Goal: Task Accomplishment & Management: Manage account settings

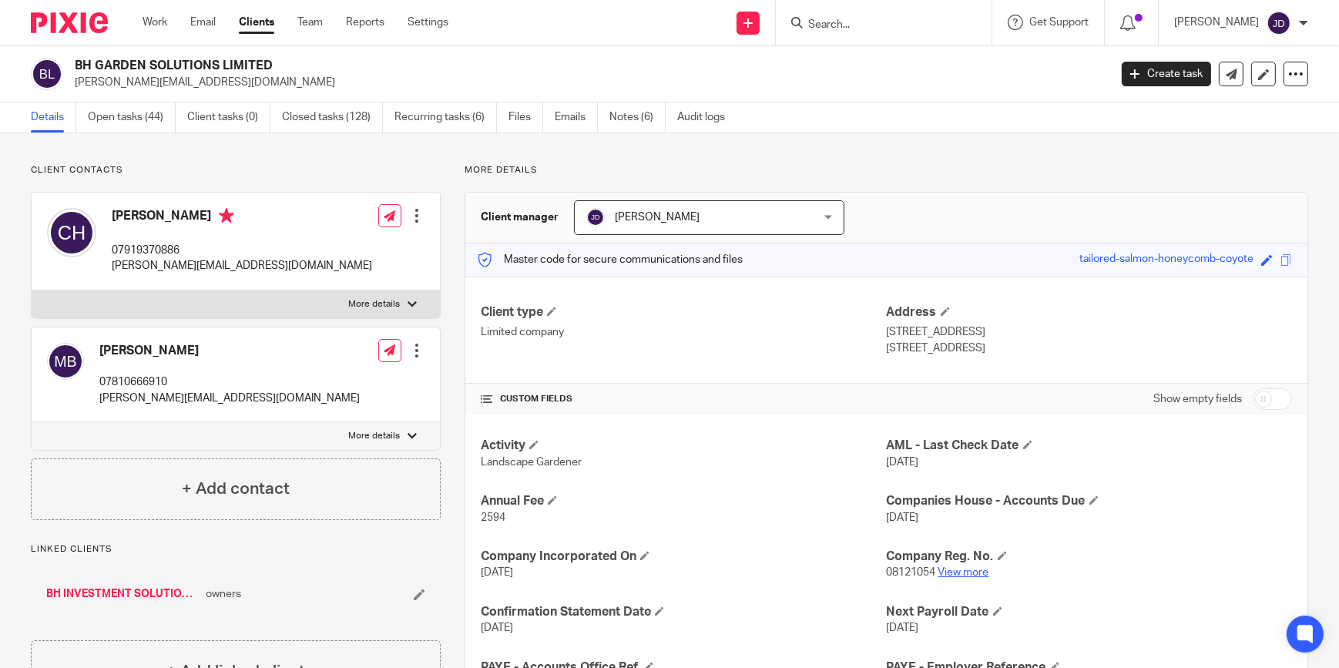
click at [958, 573] on link "View more" at bounding box center [964, 572] width 51 height 11
click at [838, 22] on input "Search" at bounding box center [876, 25] width 139 height 14
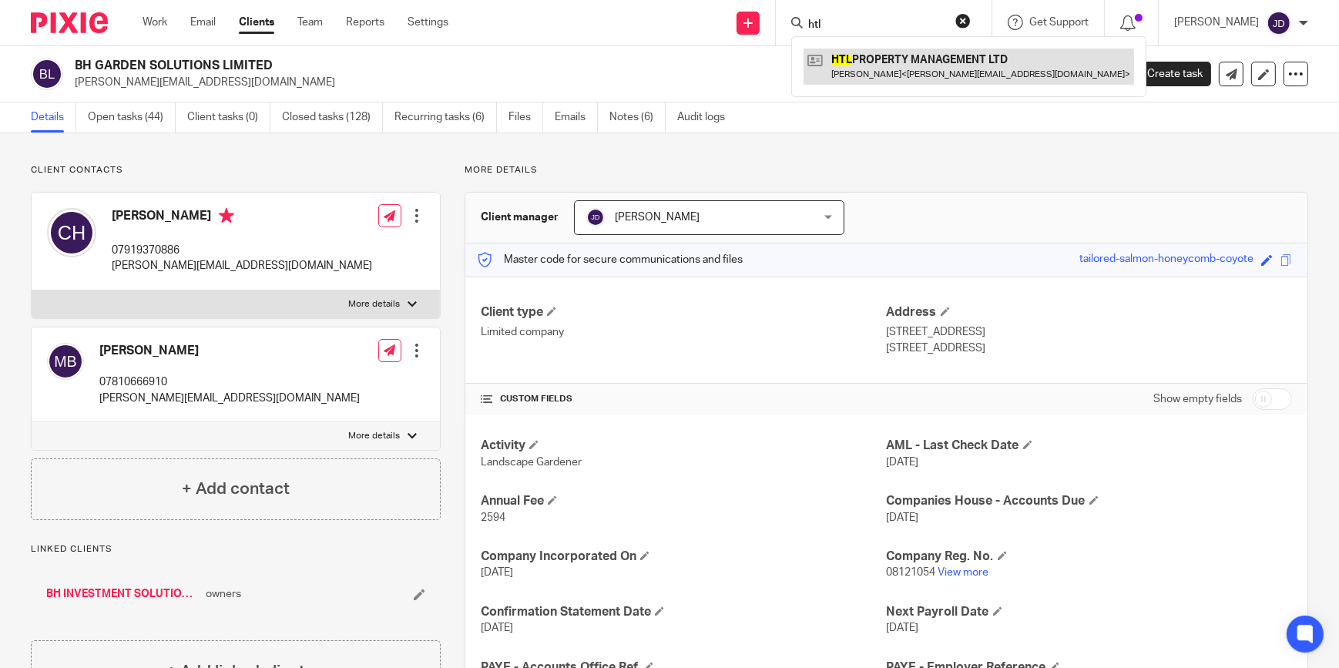
type input "htl"
click at [894, 67] on link at bounding box center [969, 66] width 331 height 35
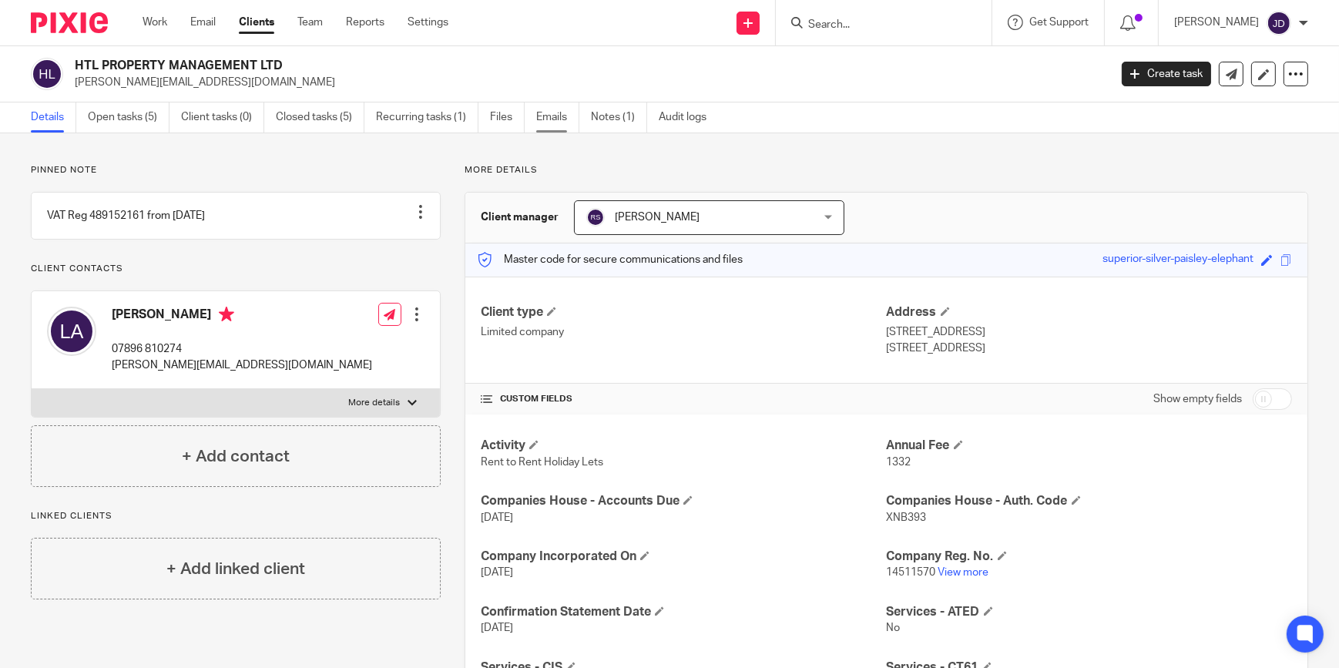
click at [556, 116] on link "Emails" at bounding box center [557, 117] width 43 height 30
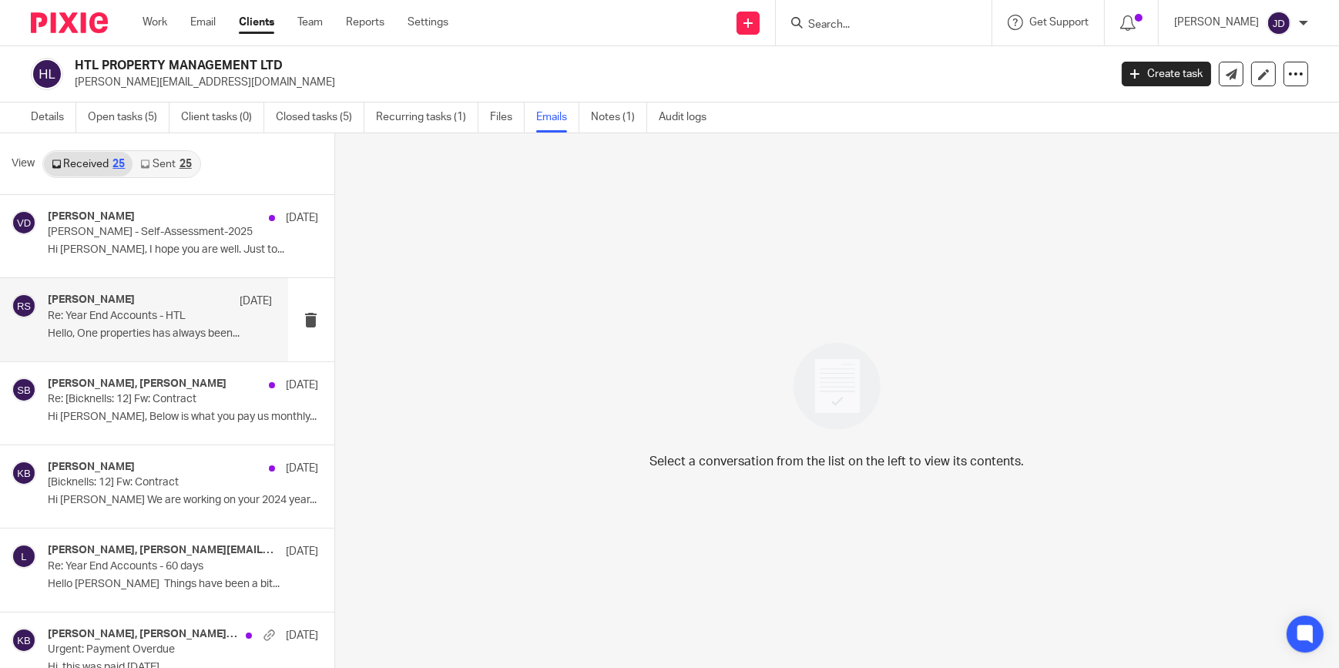
click at [131, 301] on h4 "[PERSON_NAME]" at bounding box center [91, 300] width 87 height 13
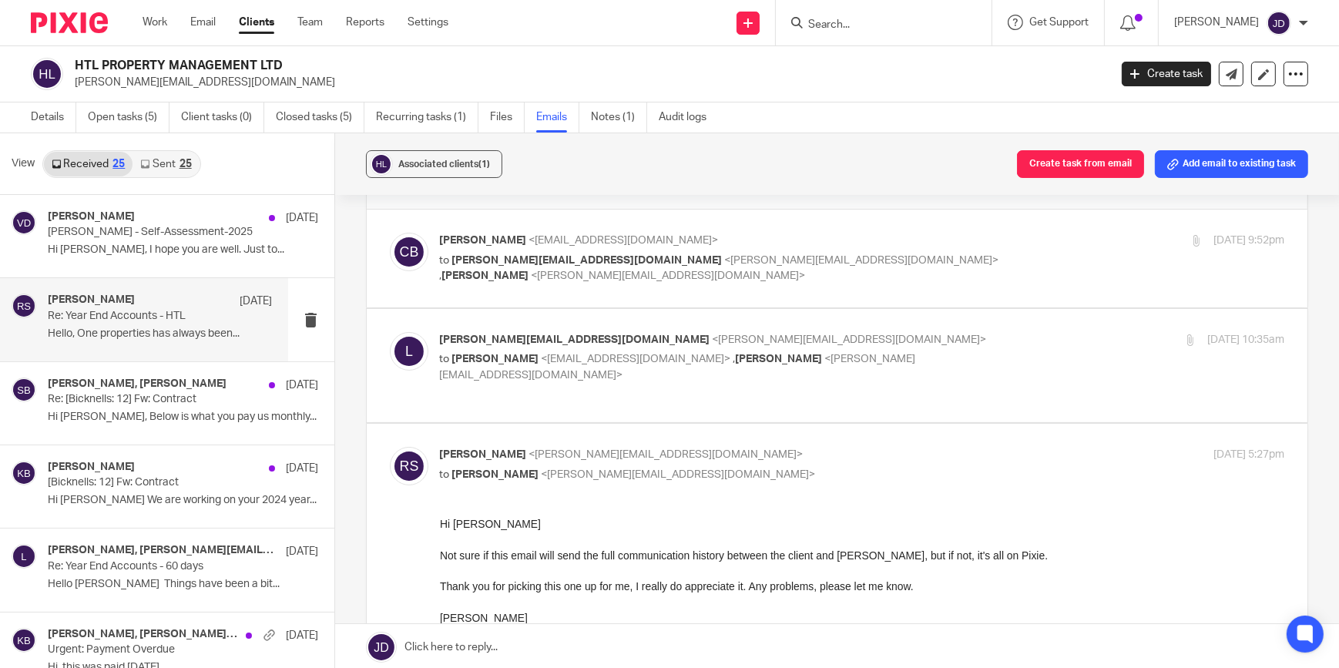
scroll to position [12, 0]
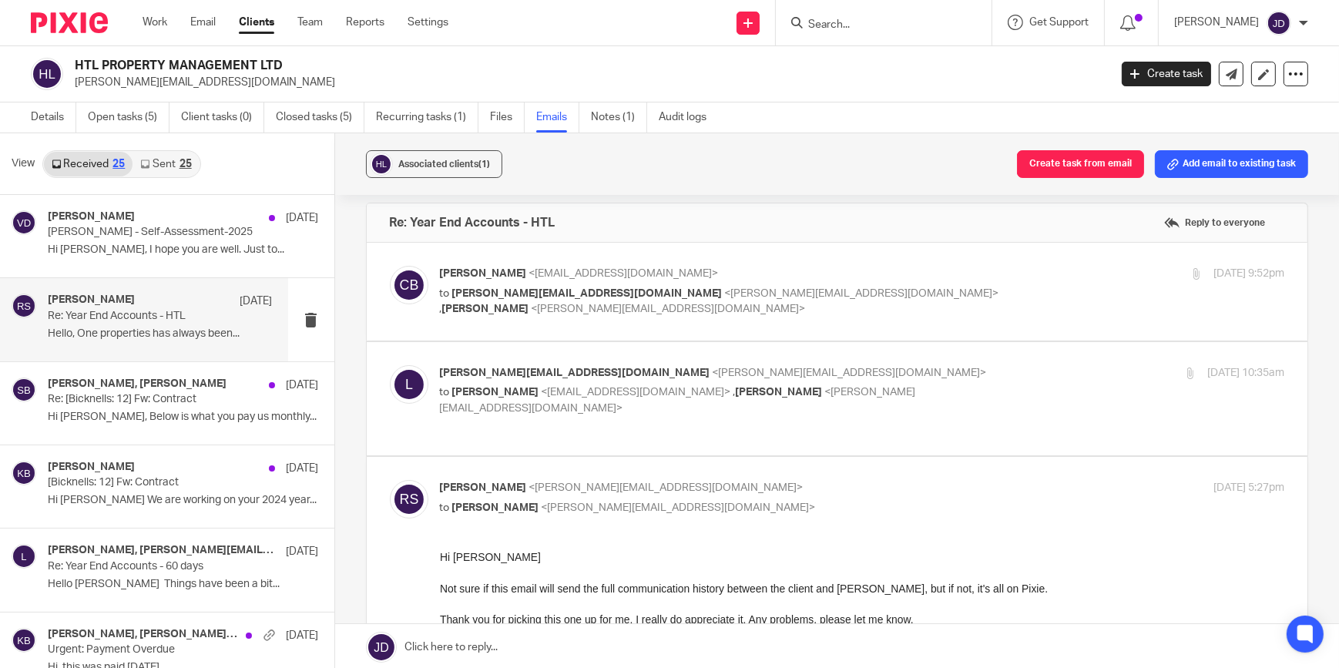
click at [585, 394] on span "<clareb@bicknells.net>" at bounding box center [637, 392] width 190 height 11
checkbox input "true"
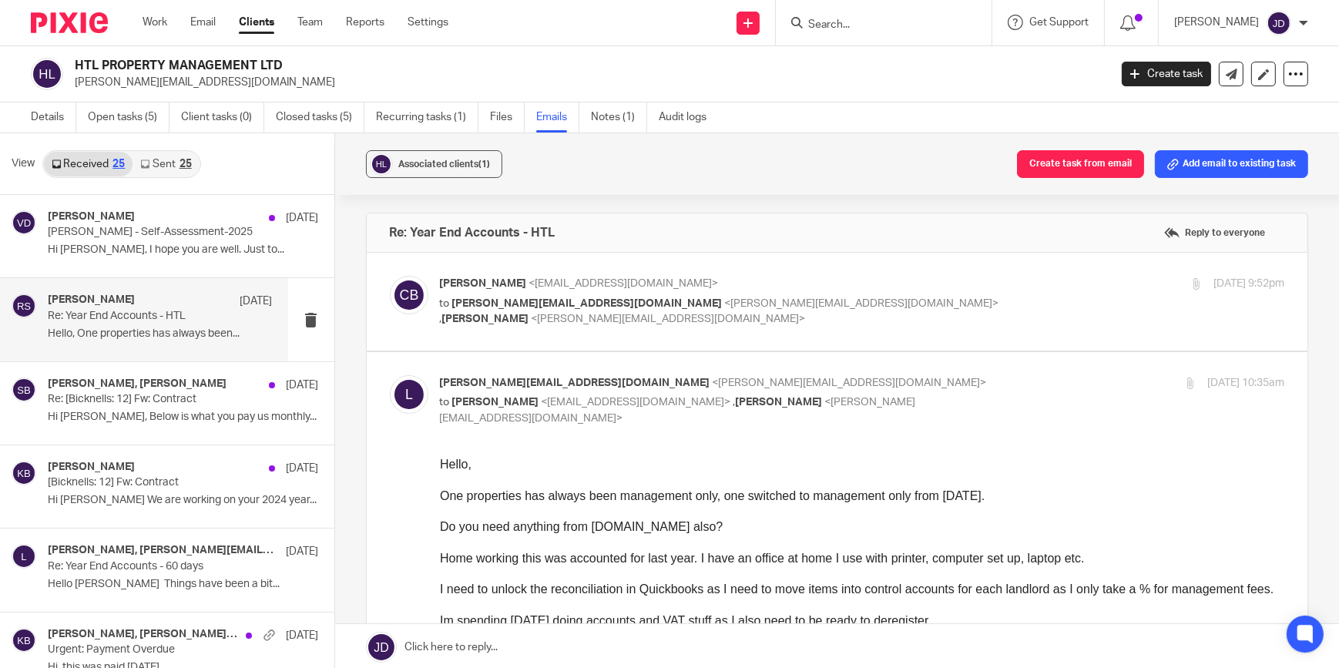
scroll to position [0, 0]
click at [592, 291] on p "Clare Birks <clareb@bicknells.net>" at bounding box center [721, 285] width 563 height 16
checkbox input "true"
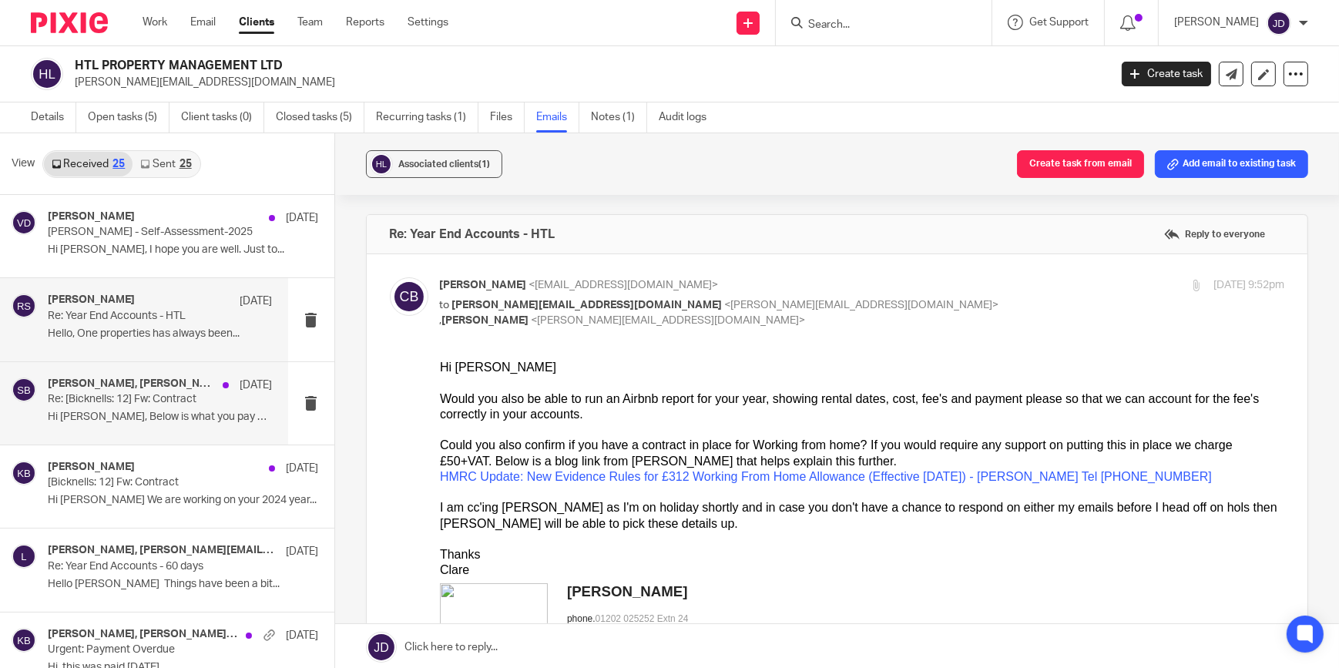
click at [119, 389] on h4 "Kate Bicknell, Steve Bicknell" at bounding box center [131, 384] width 167 height 13
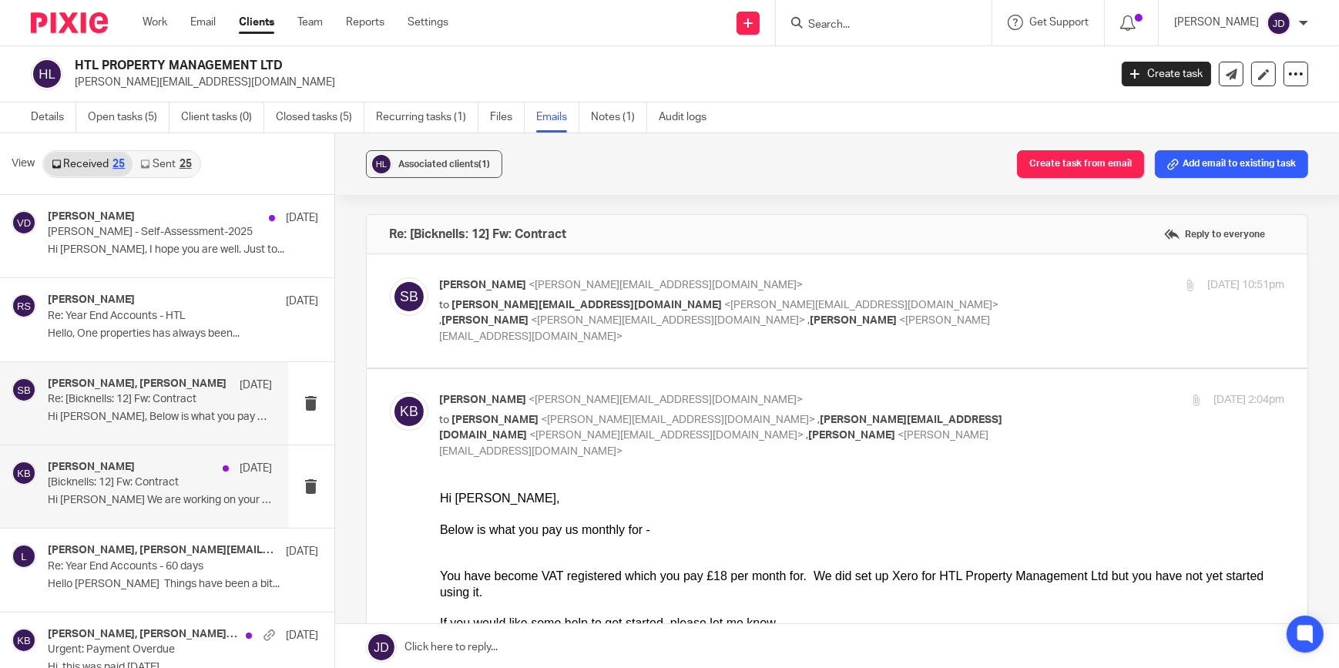
click at [146, 477] on p "[Bicknells: 12] Fw: Contract" at bounding box center [138, 482] width 180 height 13
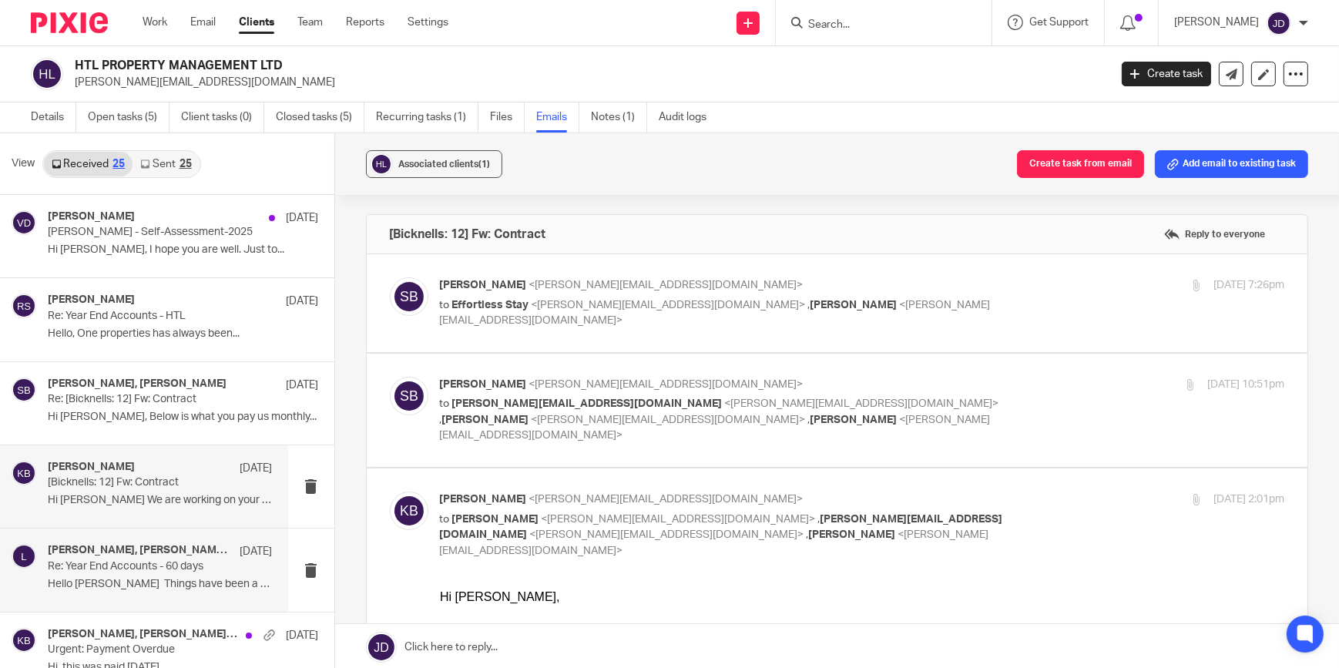
click at [140, 562] on p "Re: Year End Accounts - 60 days" at bounding box center [138, 566] width 180 height 13
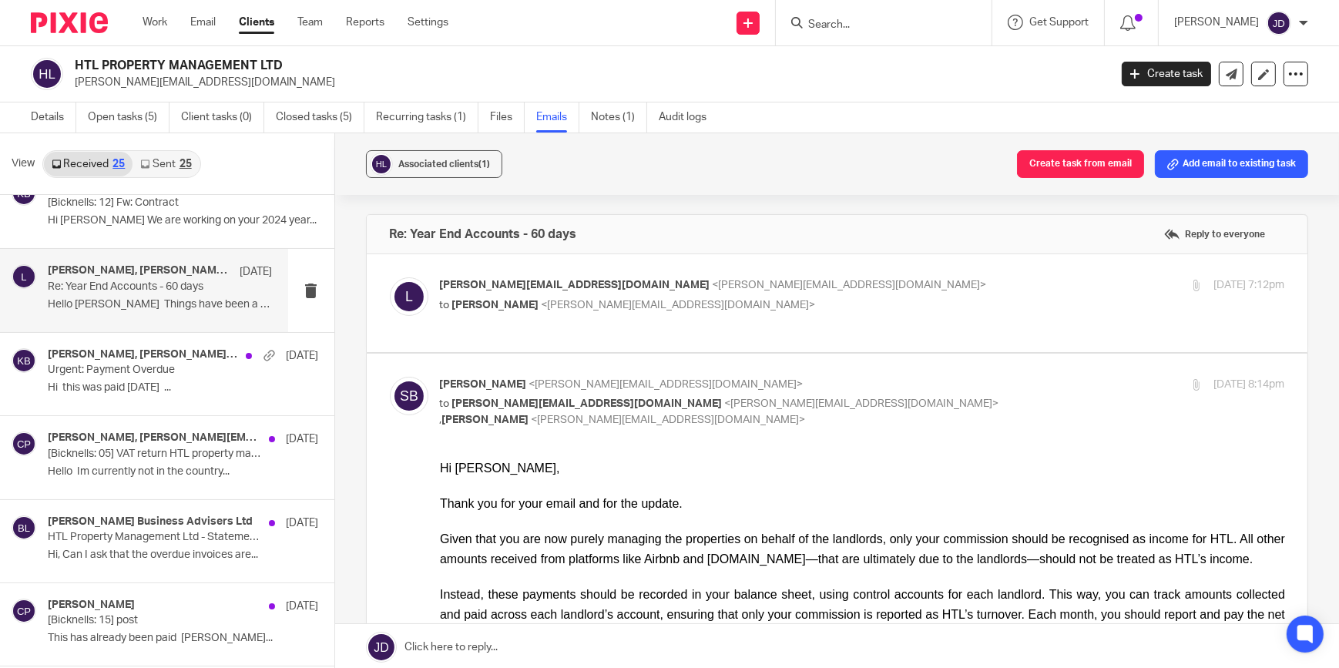
click at [634, 306] on span "<steve@bicknells.net>" at bounding box center [679, 305] width 274 height 11
checkbox input "true"
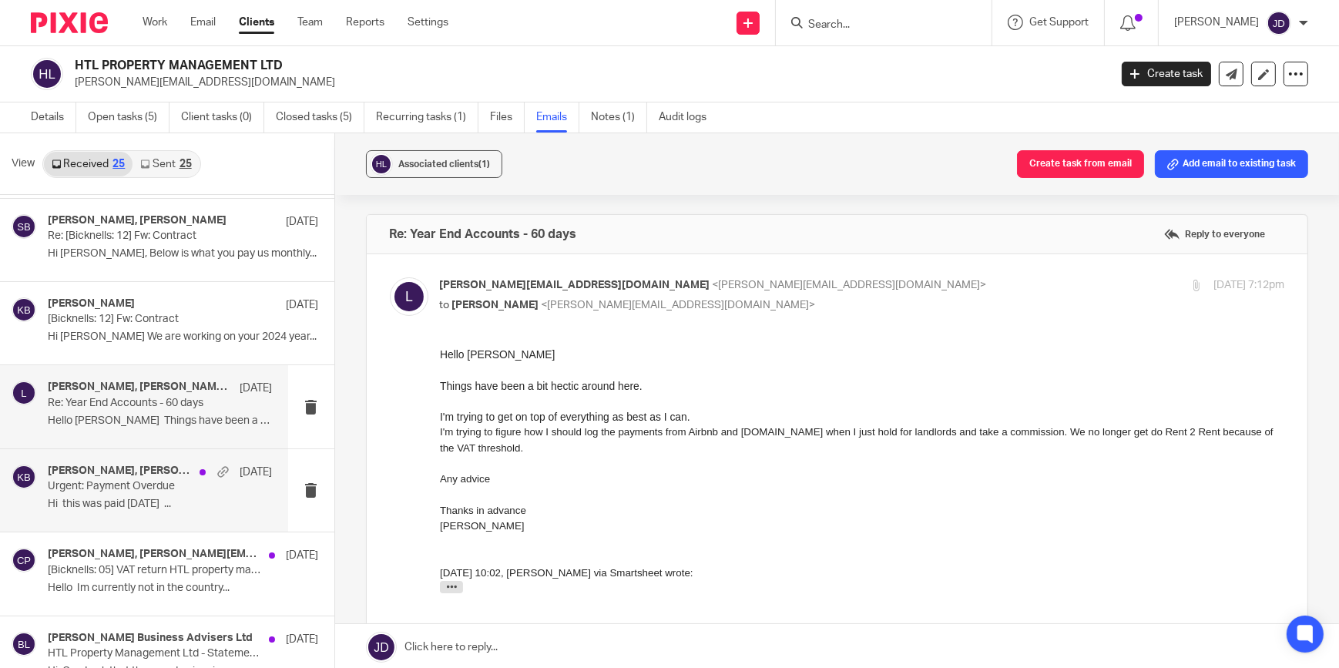
scroll to position [139, 0]
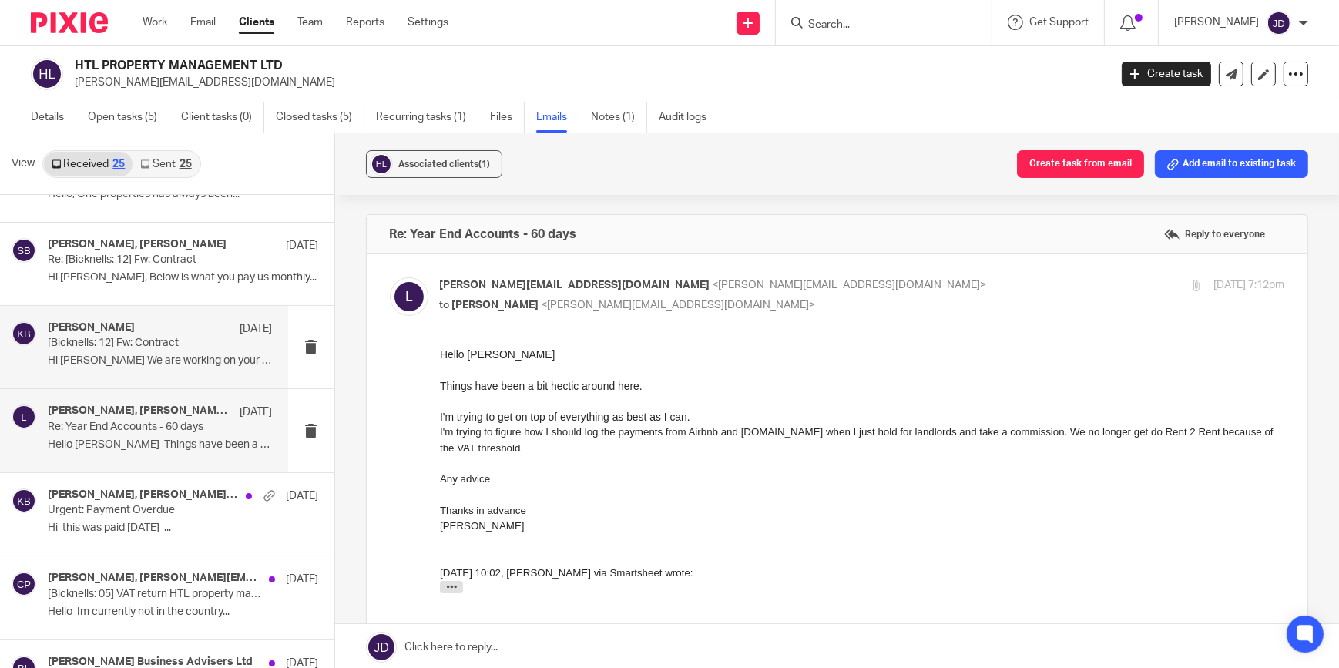
click at [149, 343] on p "[Bicknells: 12] Fw: Contract" at bounding box center [138, 343] width 180 height 13
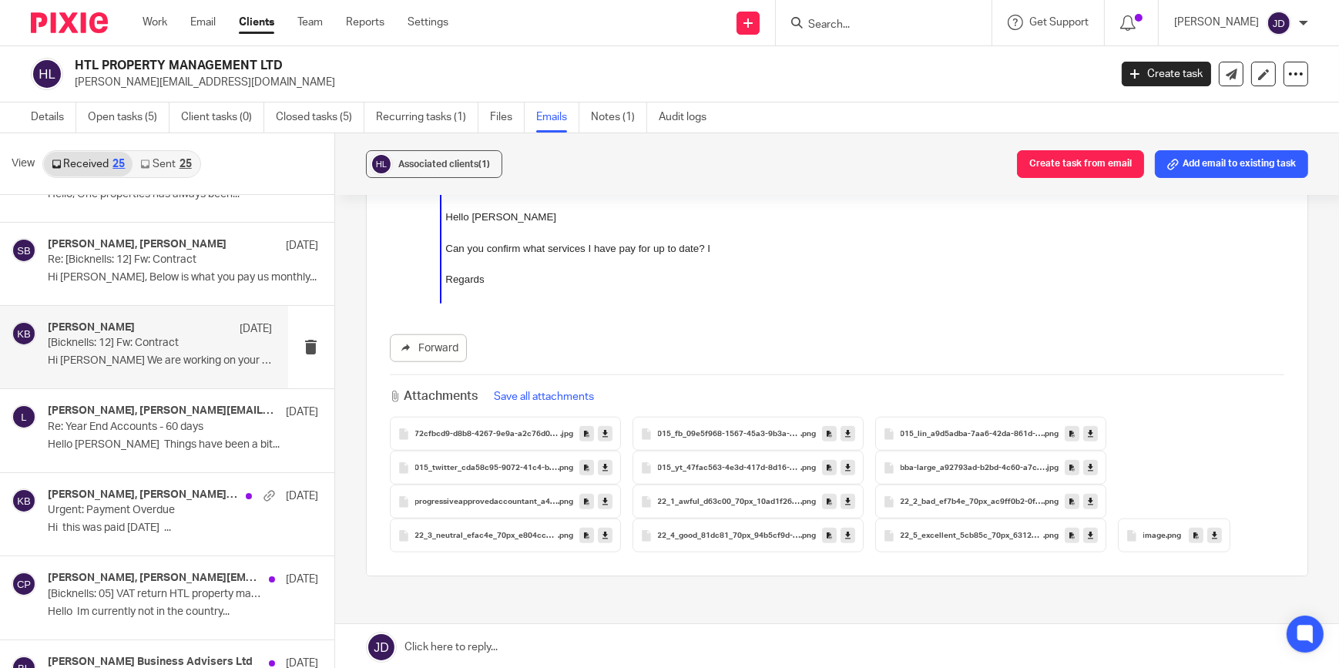
scroll to position [2102, 0]
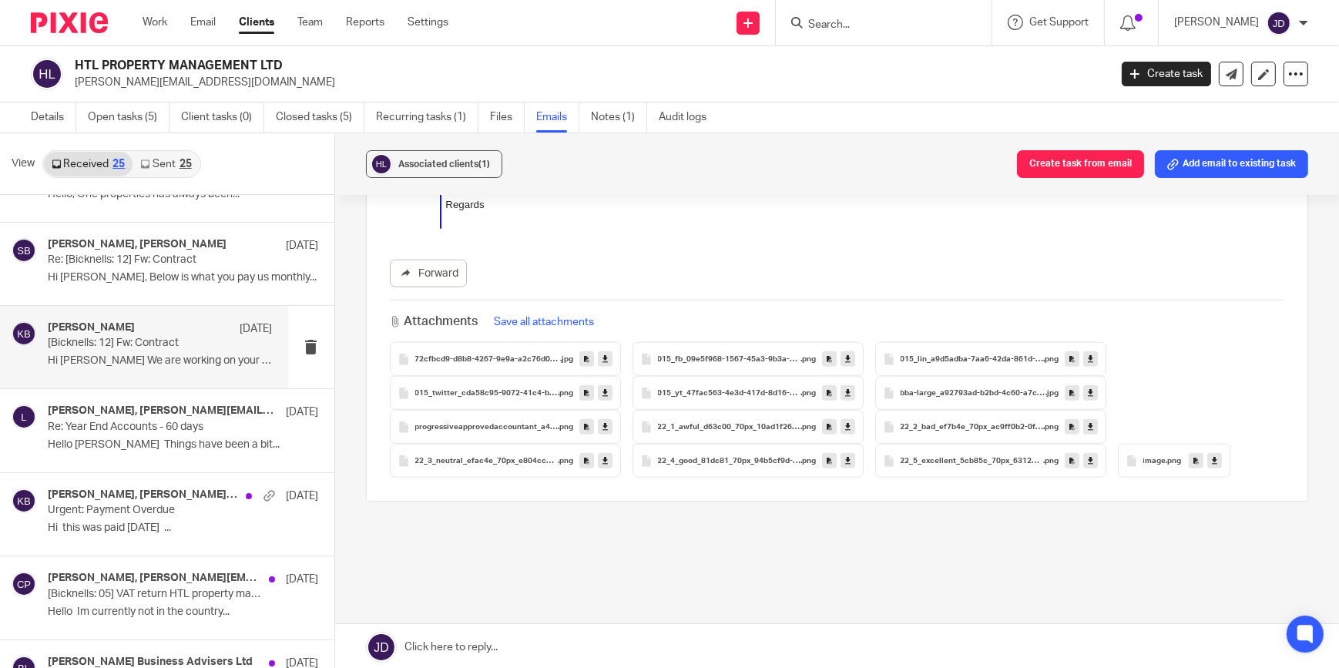
click at [470, 355] on span "72cfbcd9-d8b8-4267-9e9a-a2c76d005ba3" at bounding box center [488, 359] width 146 height 9
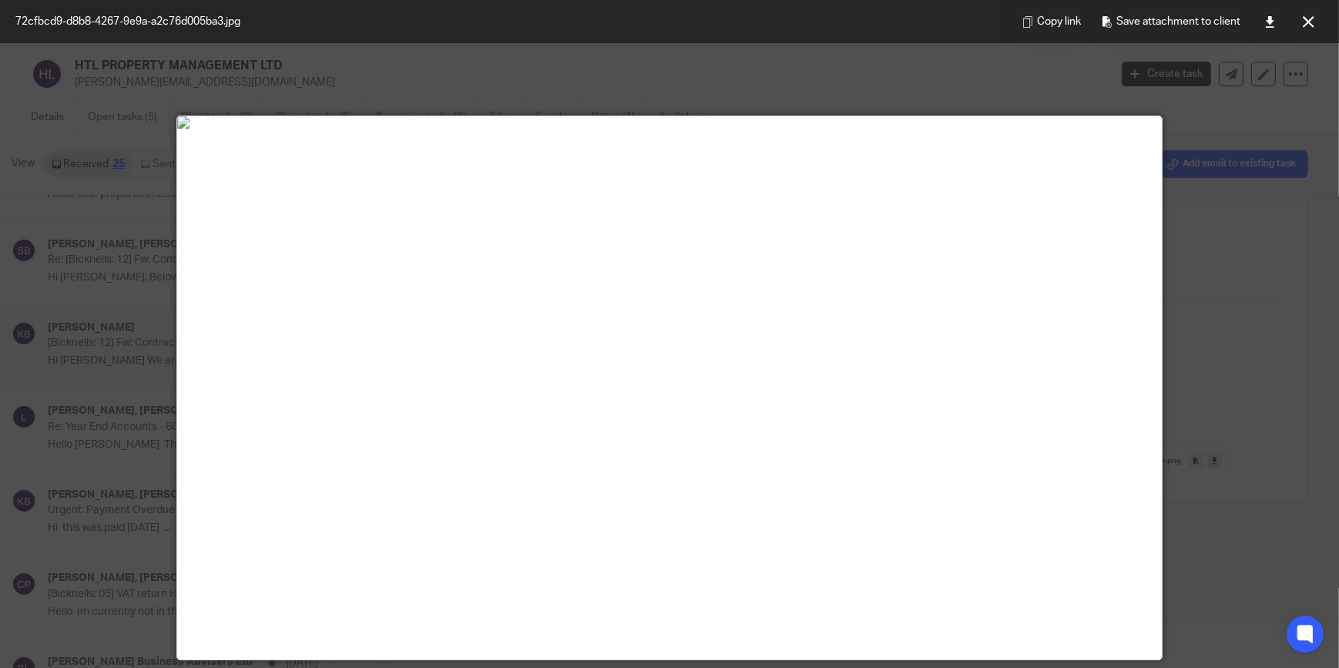
click at [1312, 18] on icon at bounding box center [1309, 22] width 12 height 12
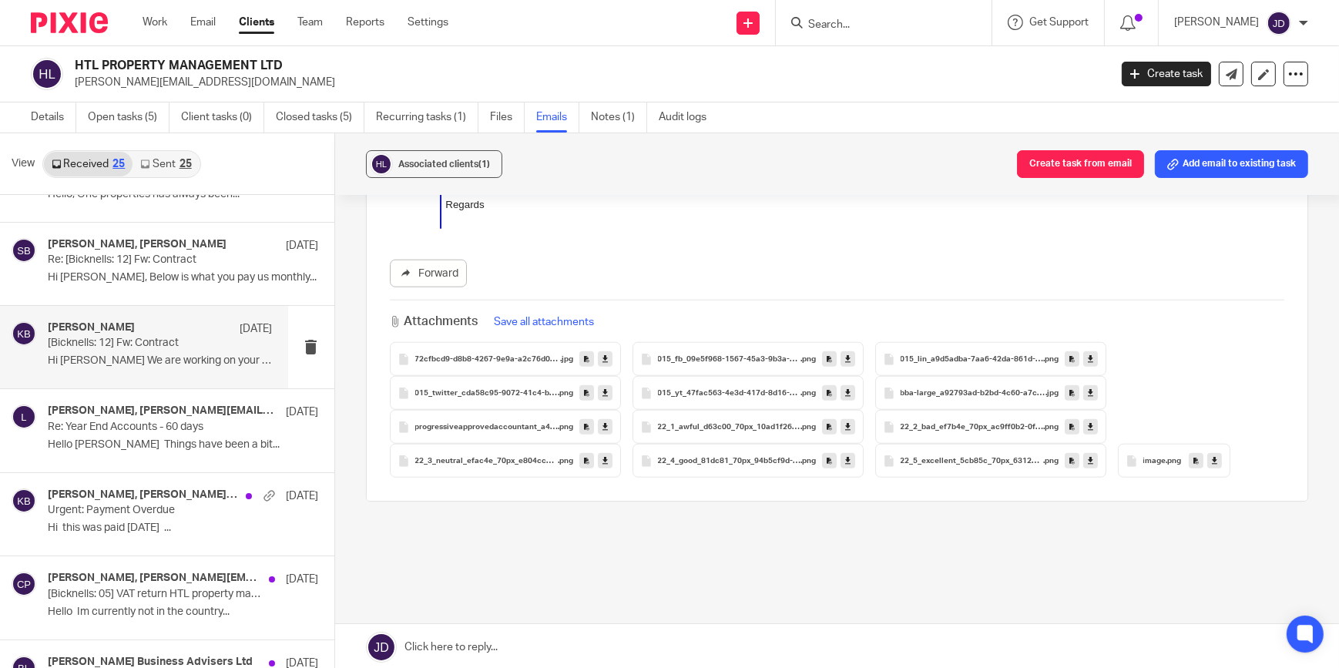
click at [758, 423] on span "22_1_awful_d63c00_70px_10ad1f26-9fb3-4098-98dc-cbb269a79a3e" at bounding box center [729, 427] width 143 height 9
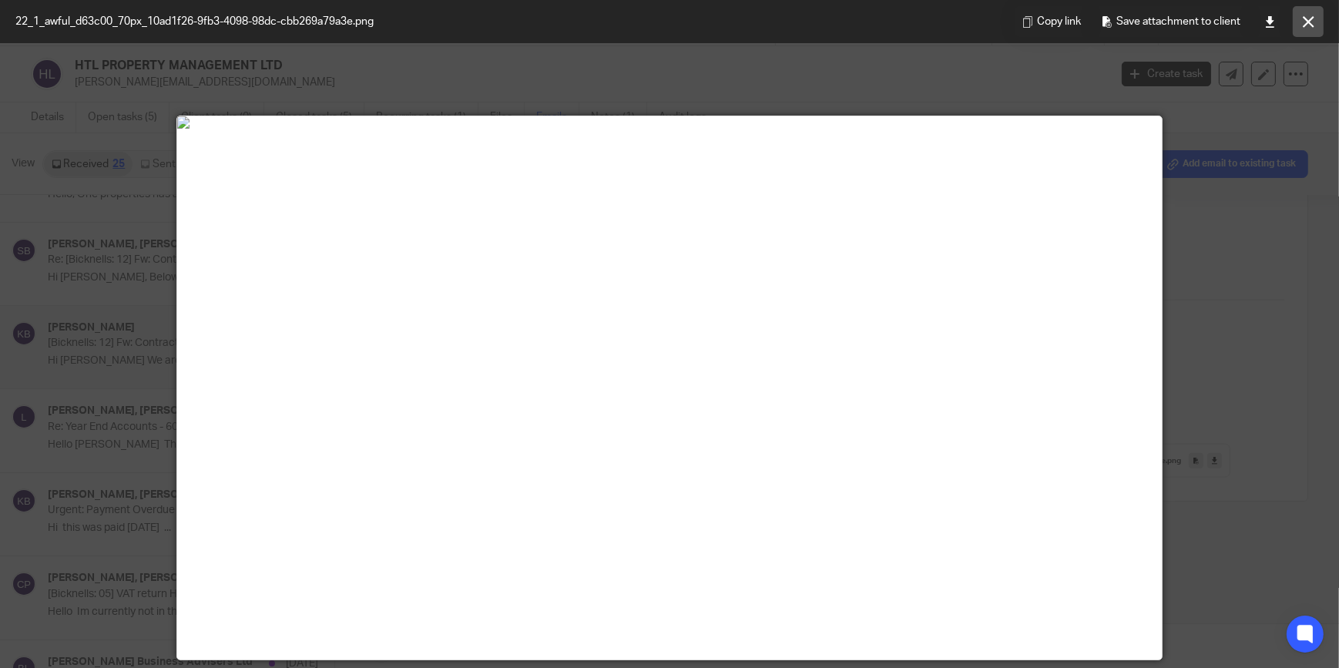
click at [1298, 23] on button at bounding box center [1308, 21] width 31 height 31
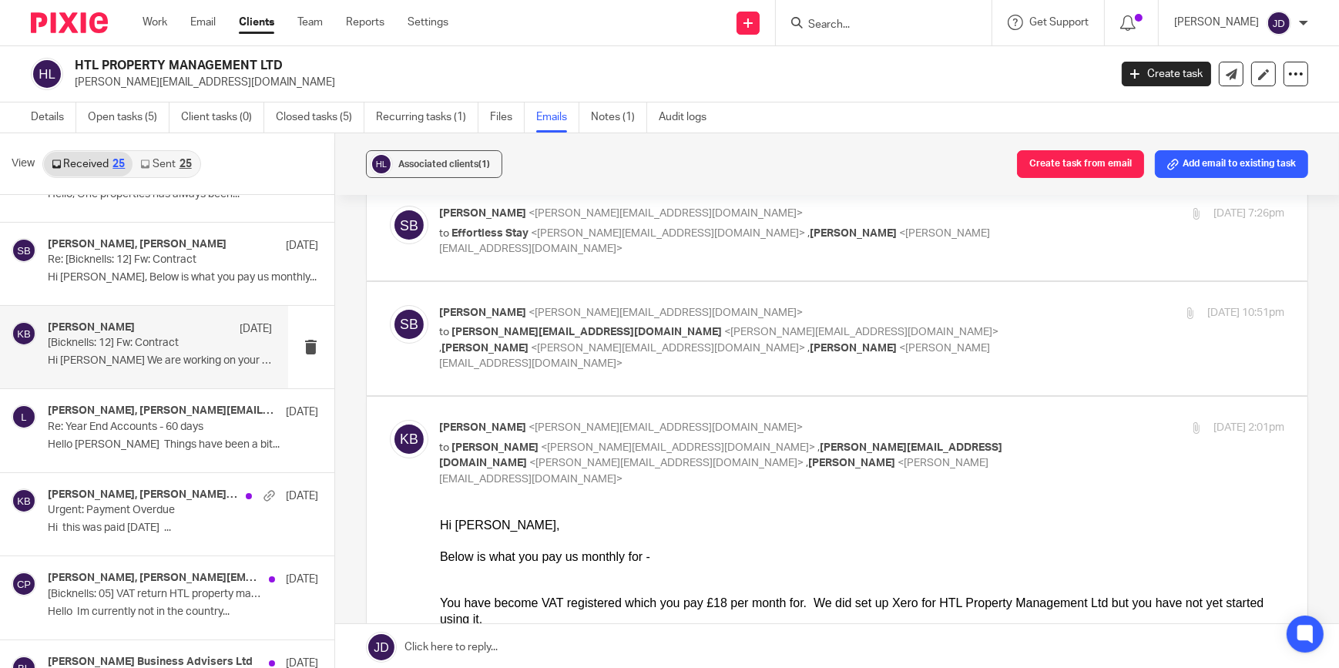
scroll to position [70, 0]
click at [601, 346] on span "<rachel@bicknells.net>" at bounding box center [715, 357] width 551 height 27
checkbox input "true"
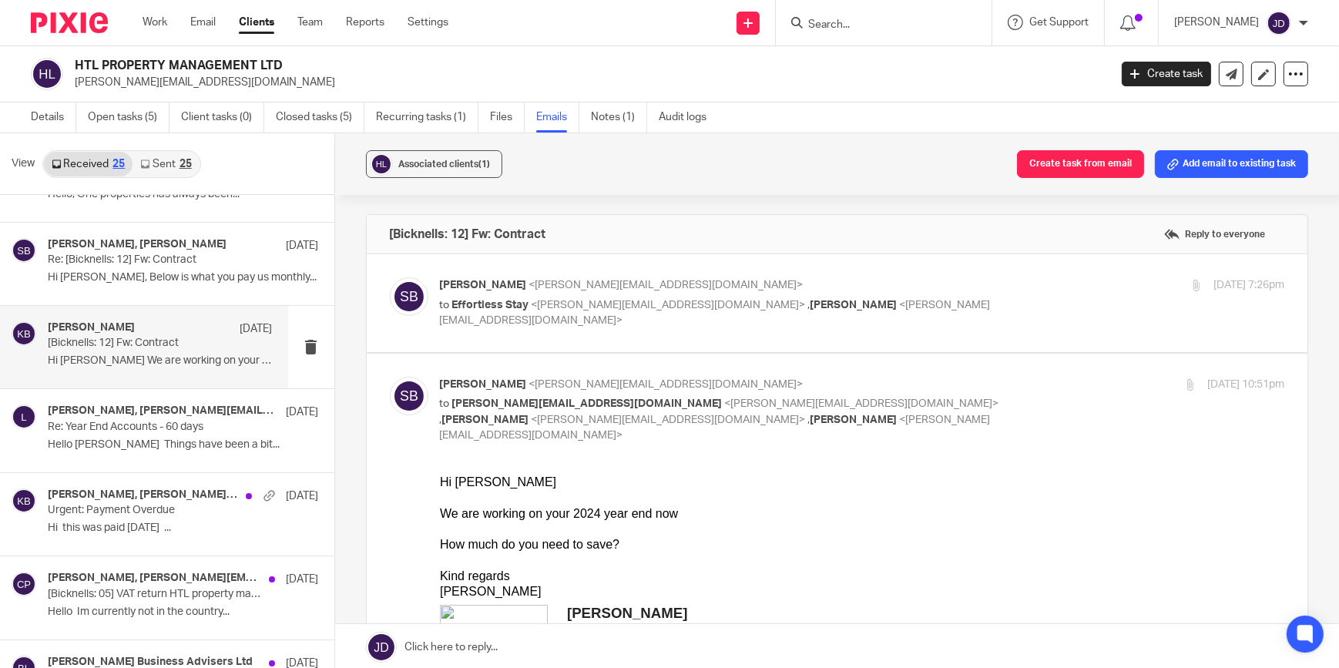
scroll to position [0, 0]
click at [589, 303] on span "<lorna@effortless-stay.co.uk>" at bounding box center [669, 305] width 274 height 11
checkbox input "true"
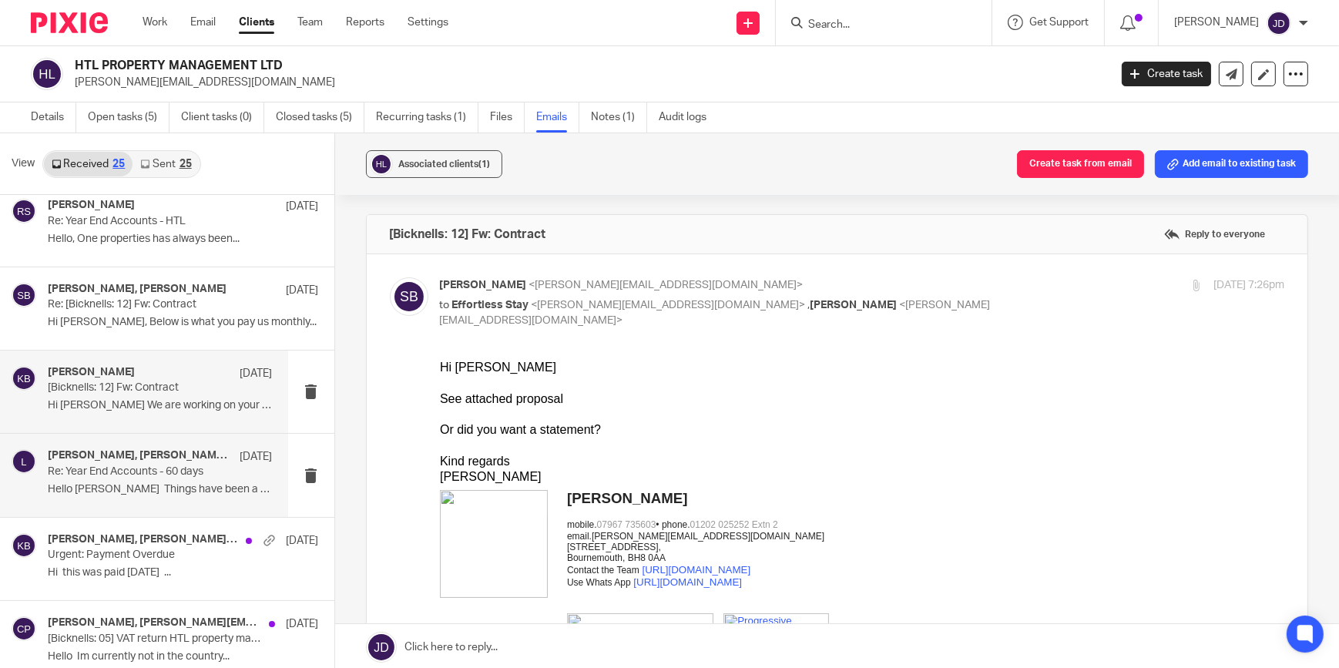
scroll to position [69, 0]
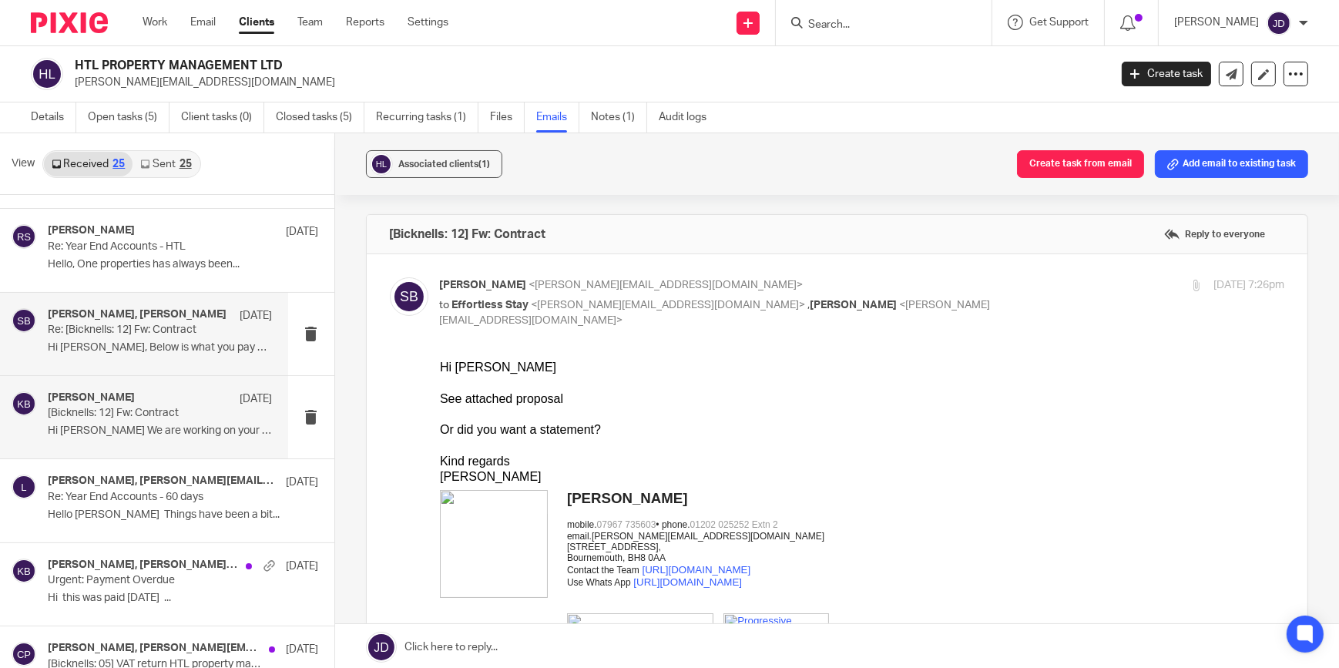
click at [140, 324] on p "Re: [Bicknells: 12] Fw: Contract" at bounding box center [138, 330] width 180 height 13
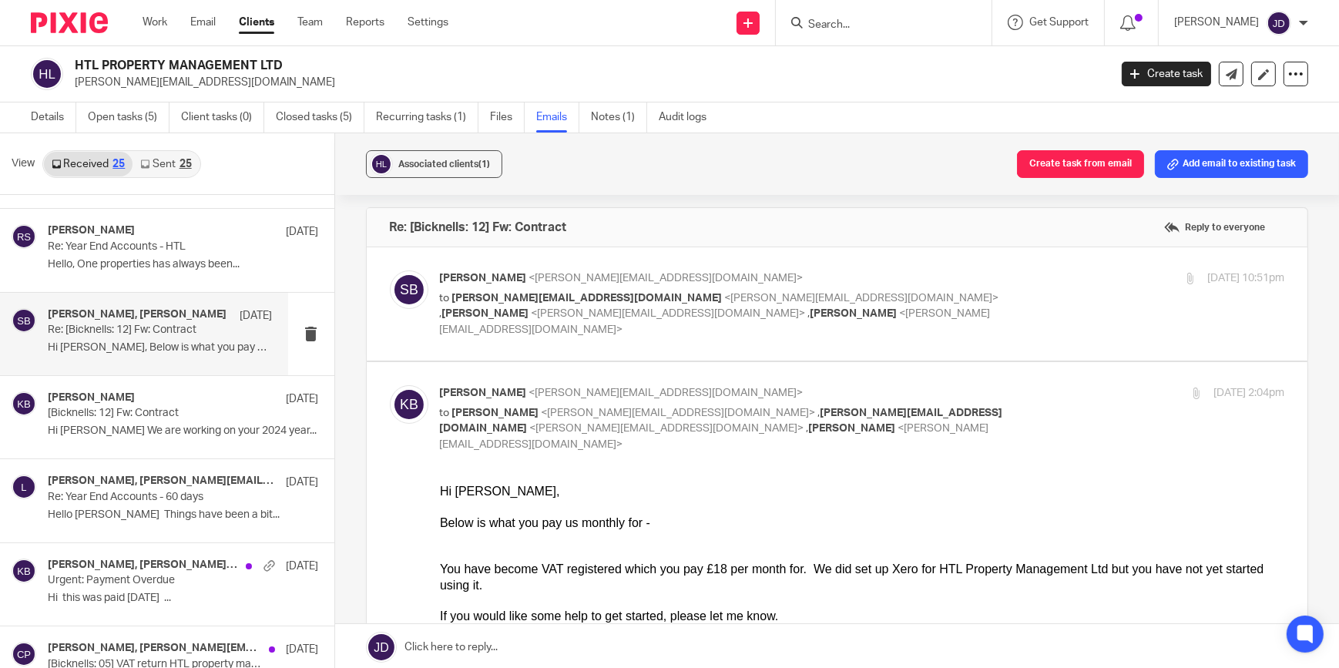
scroll to position [0, 0]
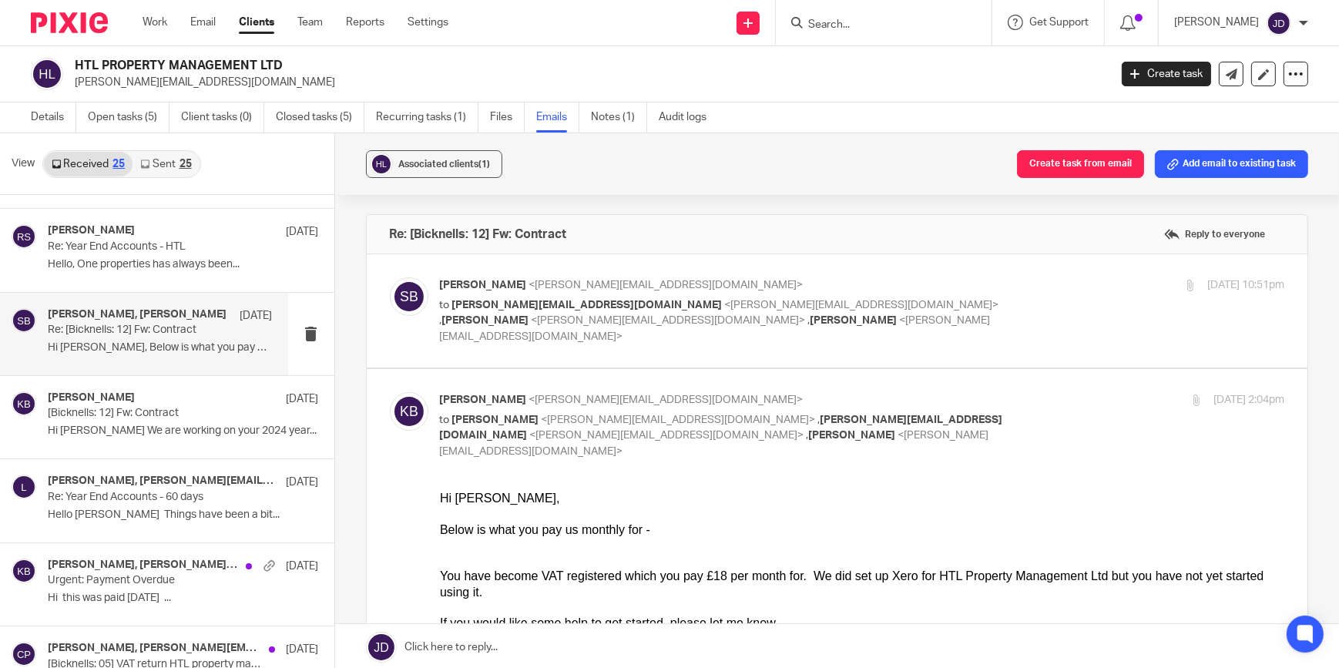
click at [725, 308] on span "<lorna@effortless-stay.co.uk>" at bounding box center [862, 305] width 274 height 11
checkbox input "true"
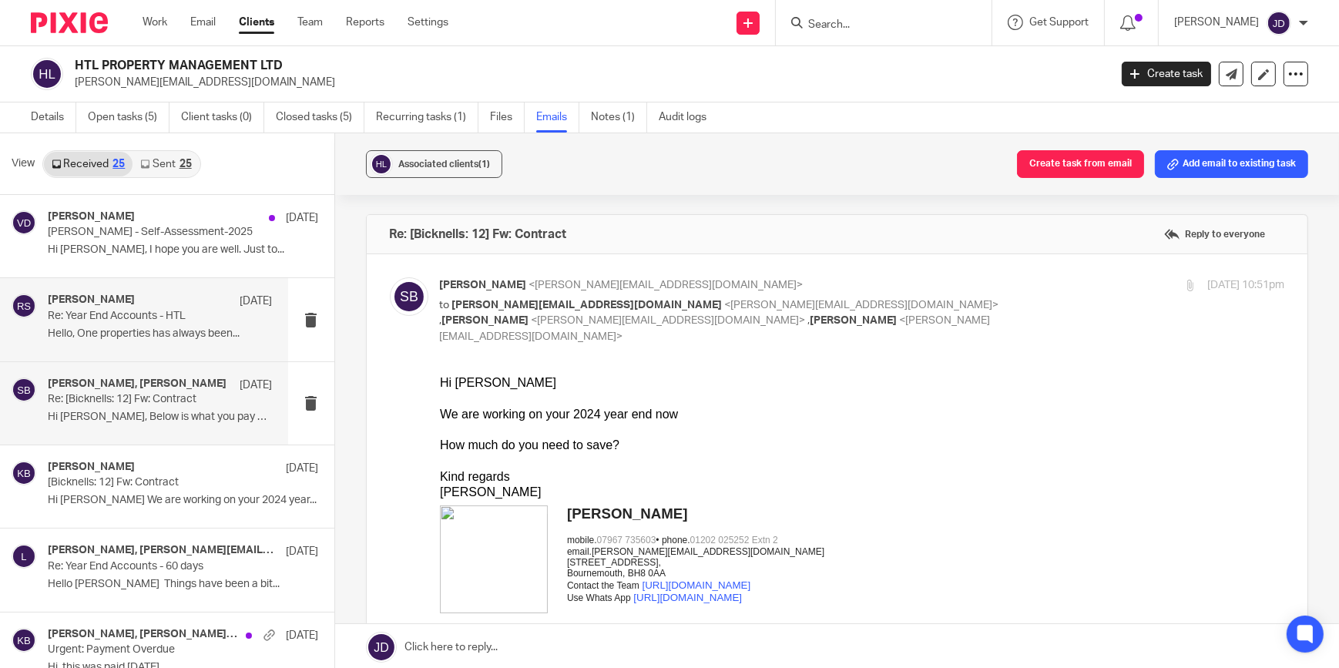
click at [142, 323] on div "Rachel Shepherd 6 Aug Re: Year End Accounts - HTL Hello, One properties has alw…" at bounding box center [160, 320] width 225 height 52
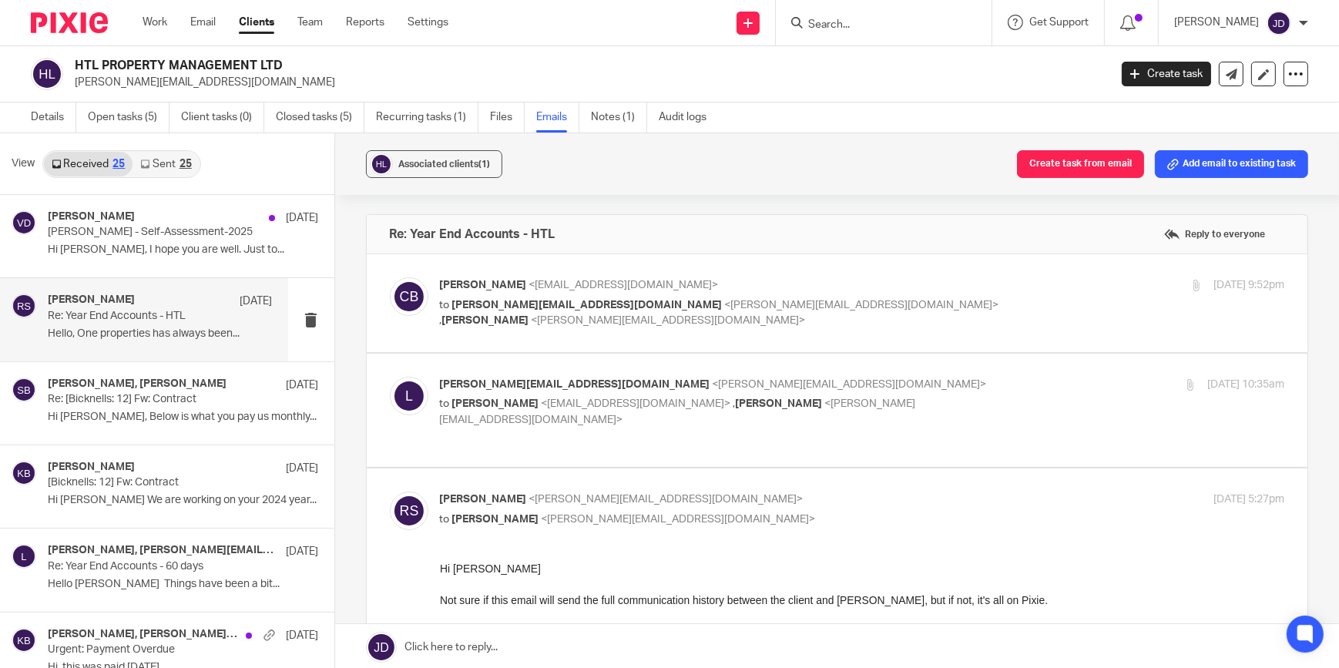
click at [542, 301] on span "lorna@effortless-stay.co.uk" at bounding box center [587, 305] width 270 height 11
checkbox input "true"
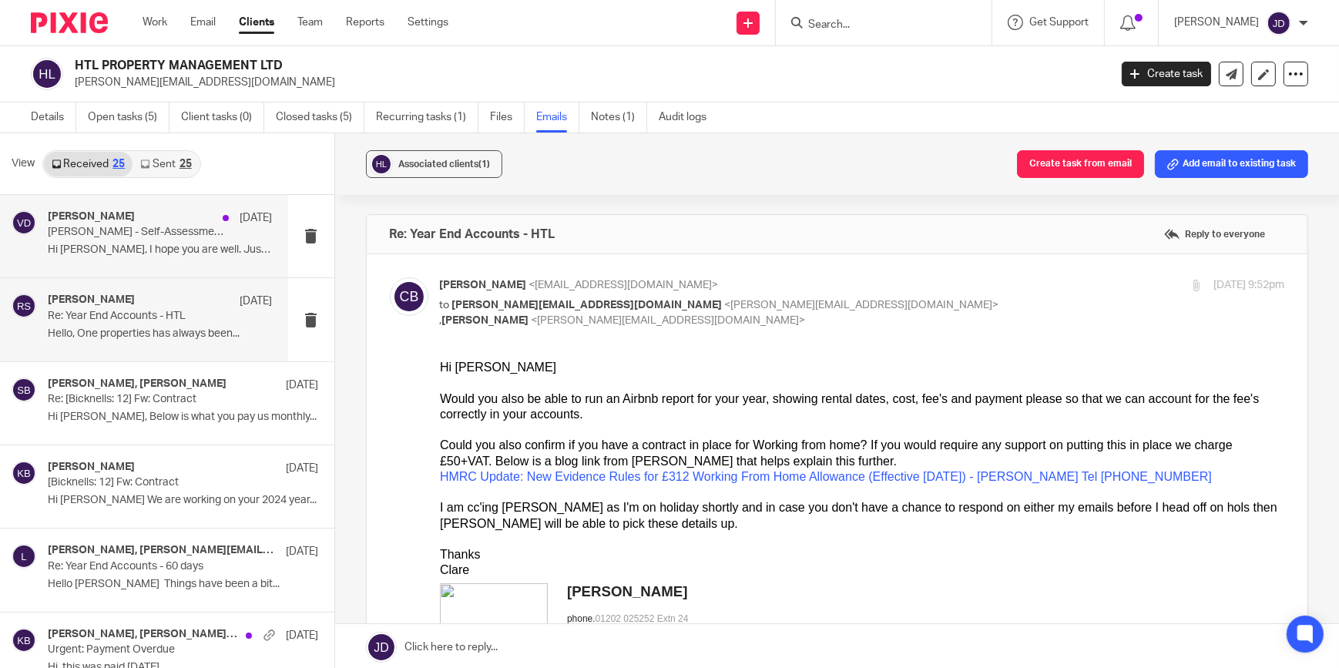
click at [96, 236] on p "Lorna Albone - Self-Assessment-2025" at bounding box center [138, 232] width 180 height 13
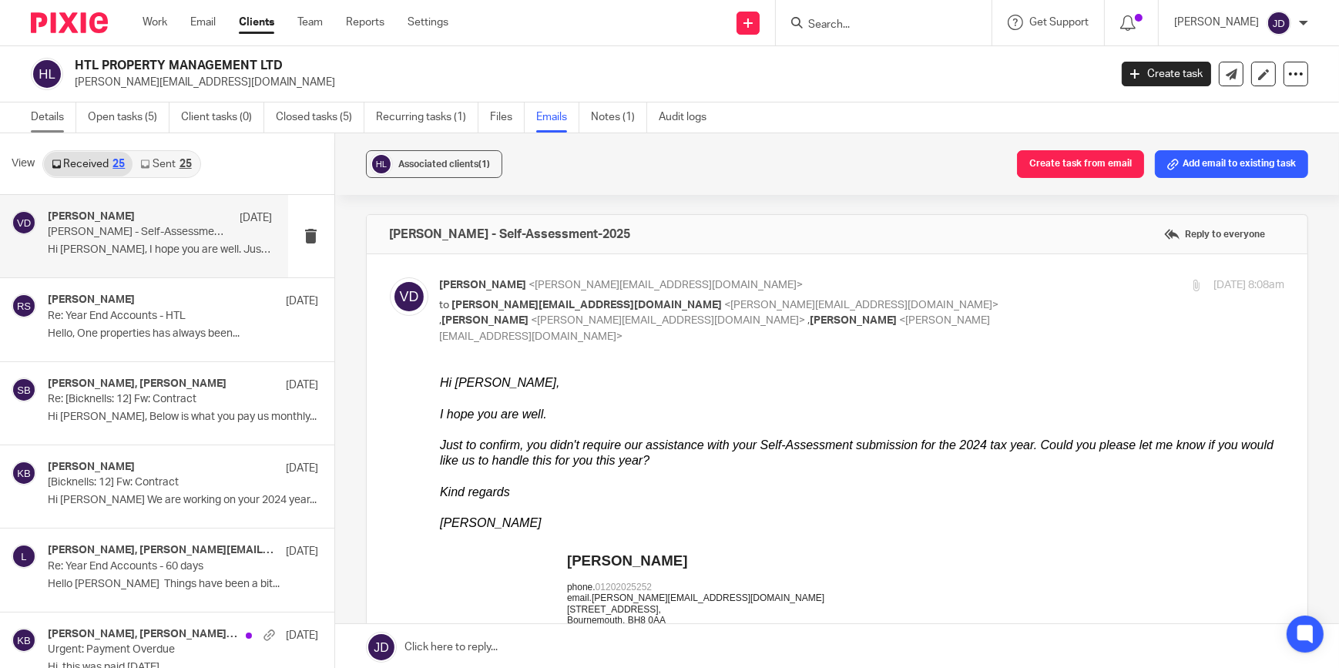
click at [44, 118] on link "Details" at bounding box center [53, 117] width 45 height 30
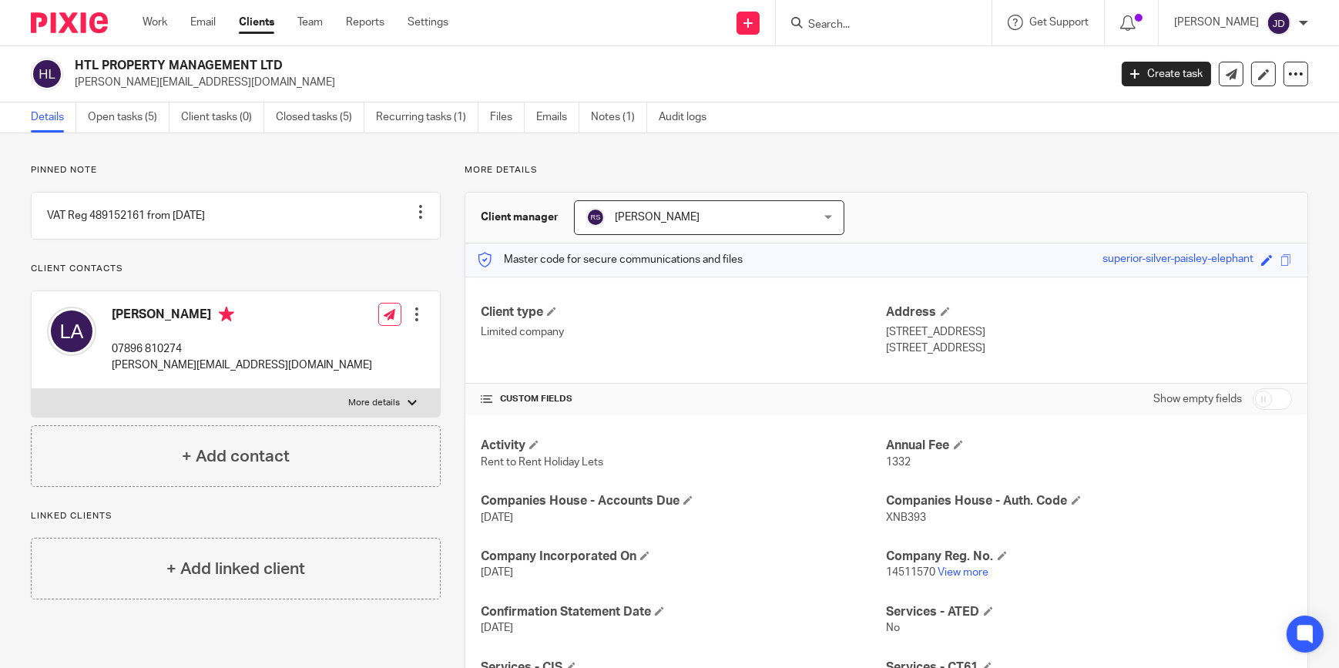
click at [846, 18] on input "Search" at bounding box center [876, 25] width 139 height 14
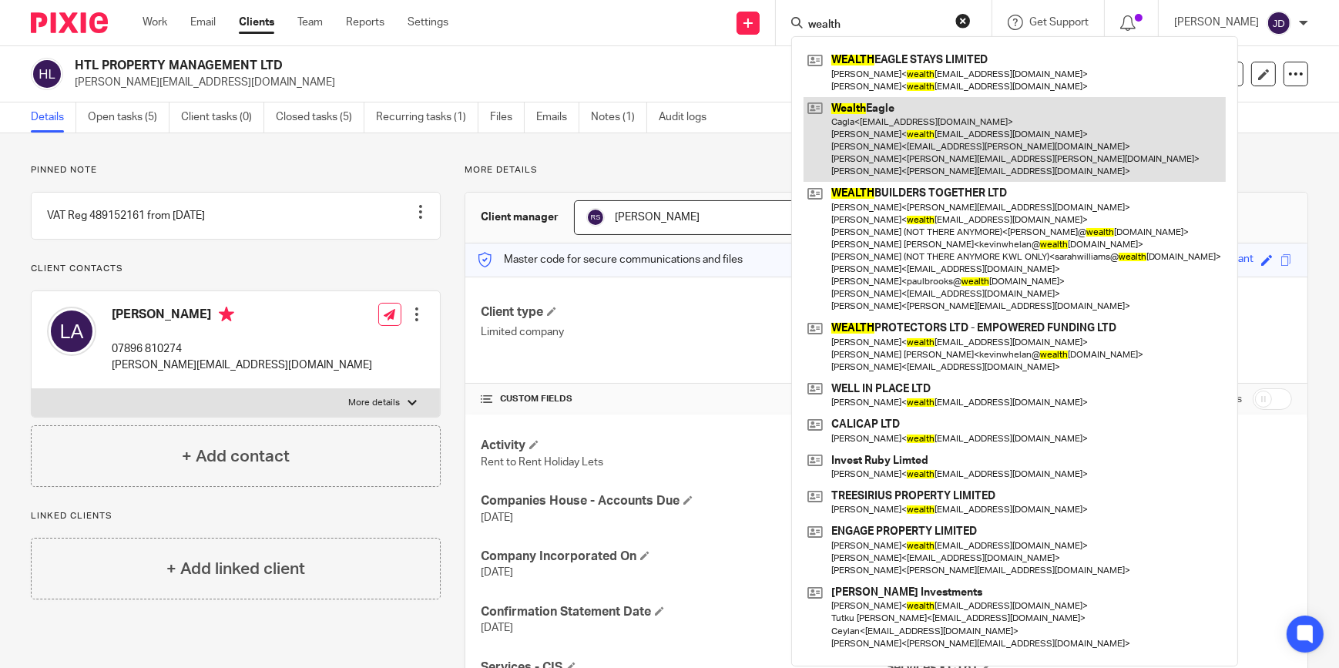
type input "wealth"
click at [881, 128] on link at bounding box center [1015, 140] width 422 height 86
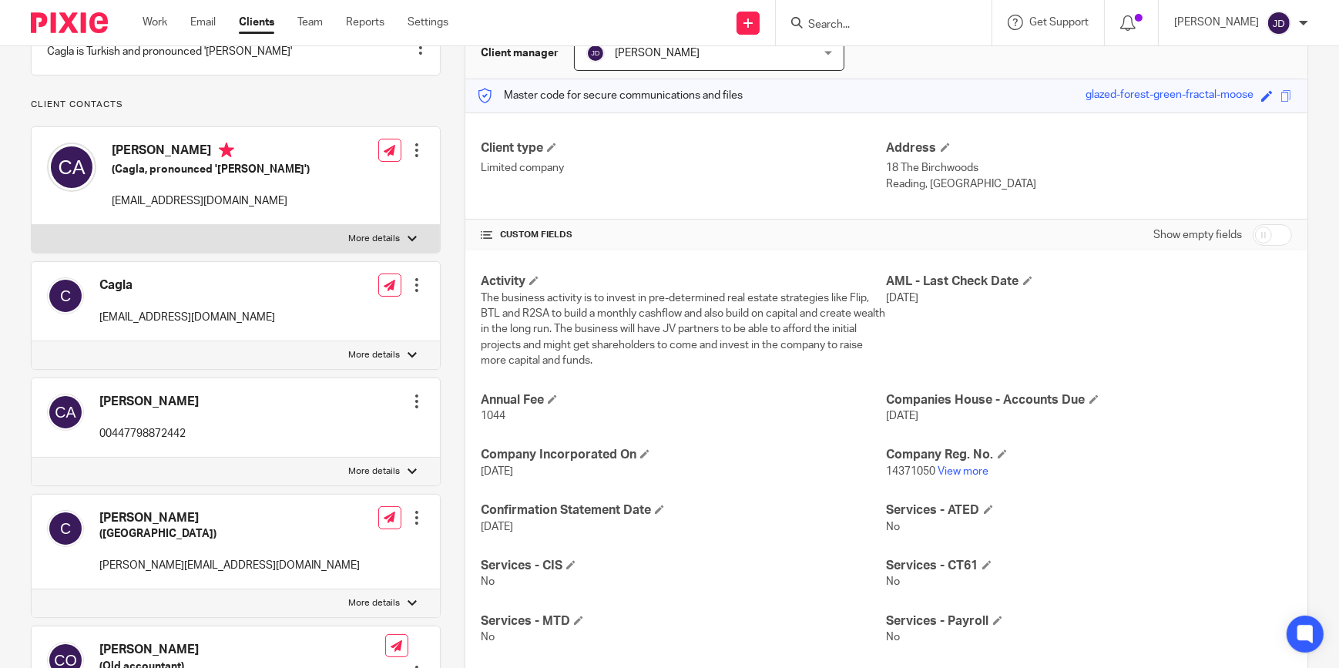
scroll to position [139, 0]
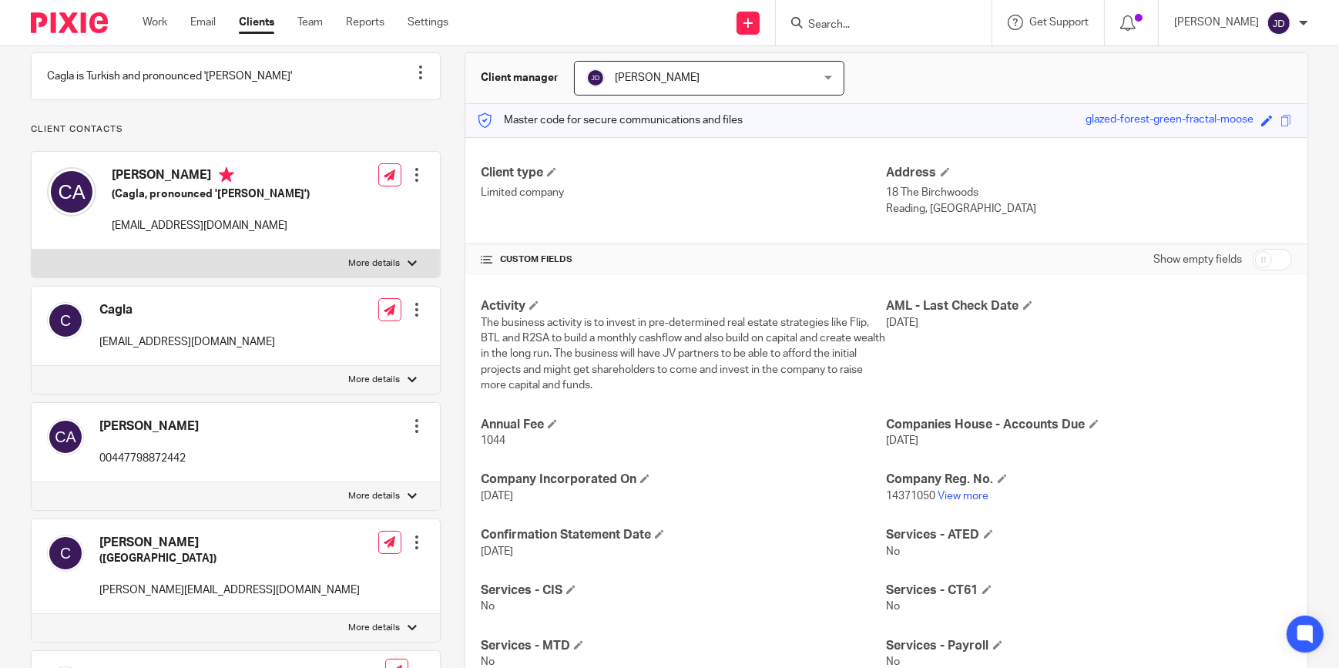
click at [1269, 259] on input "checkbox" at bounding box center [1272, 260] width 39 height 22
checkbox input "true"
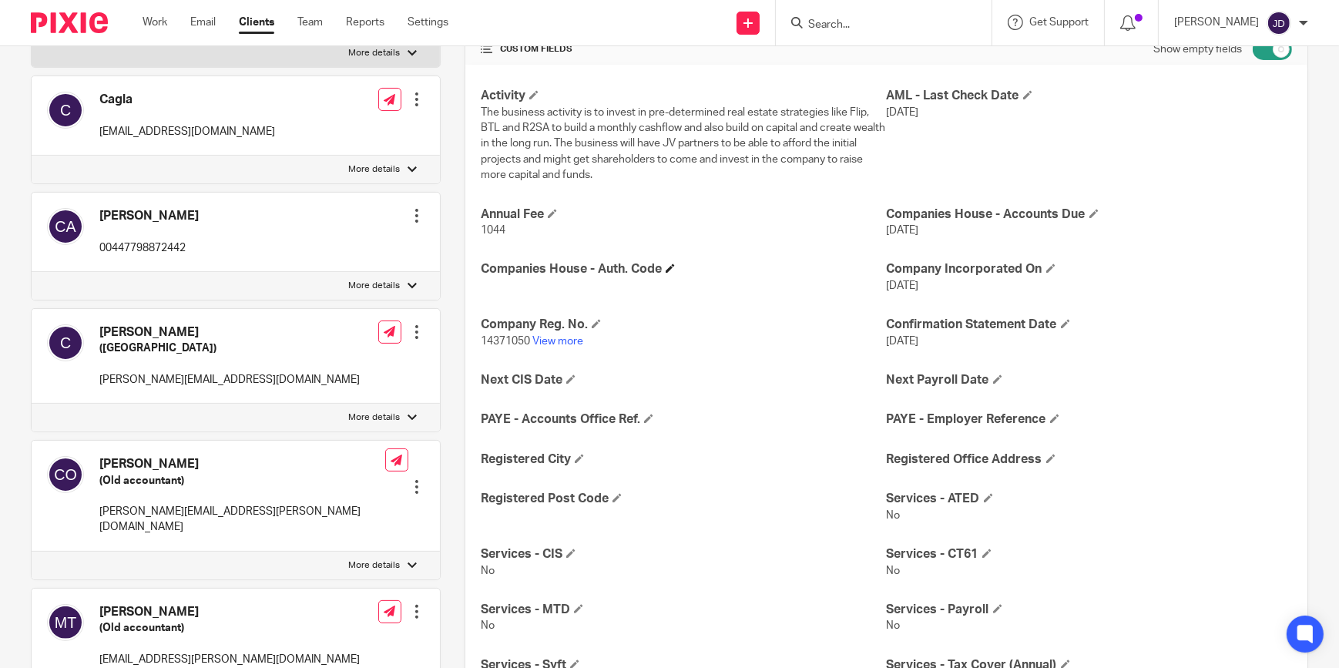
scroll to position [280, 0]
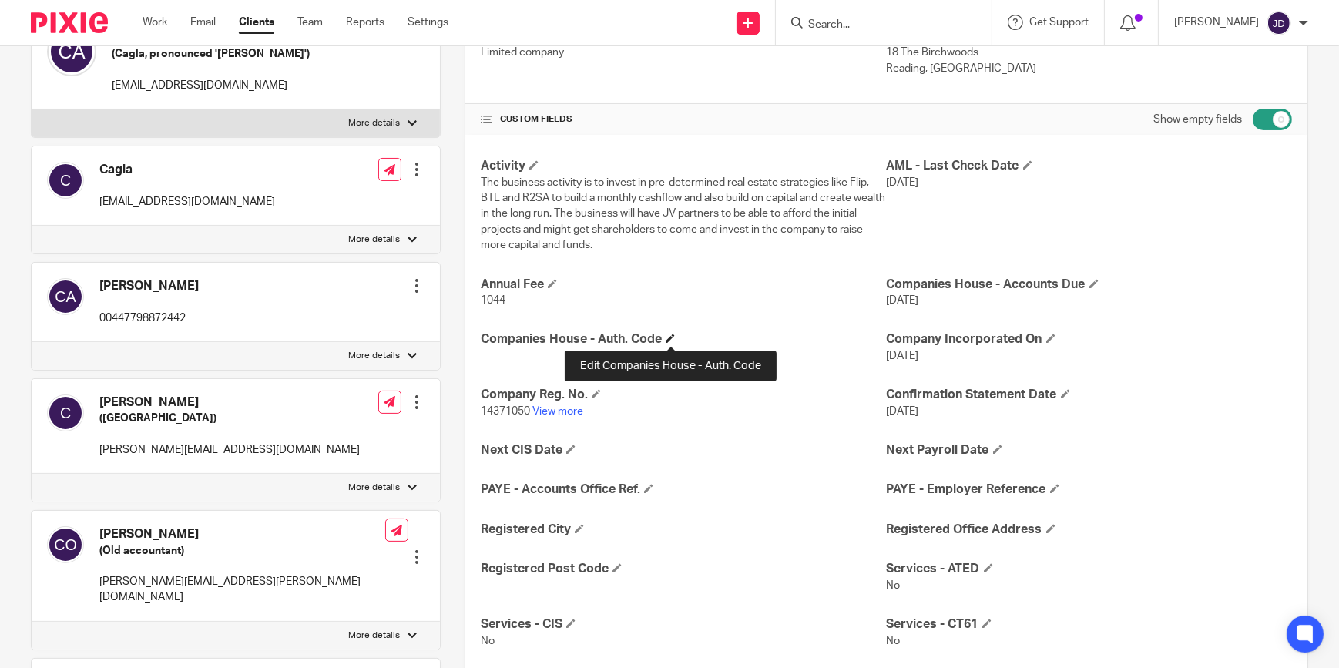
click at [667, 334] on span at bounding box center [670, 338] width 9 height 9
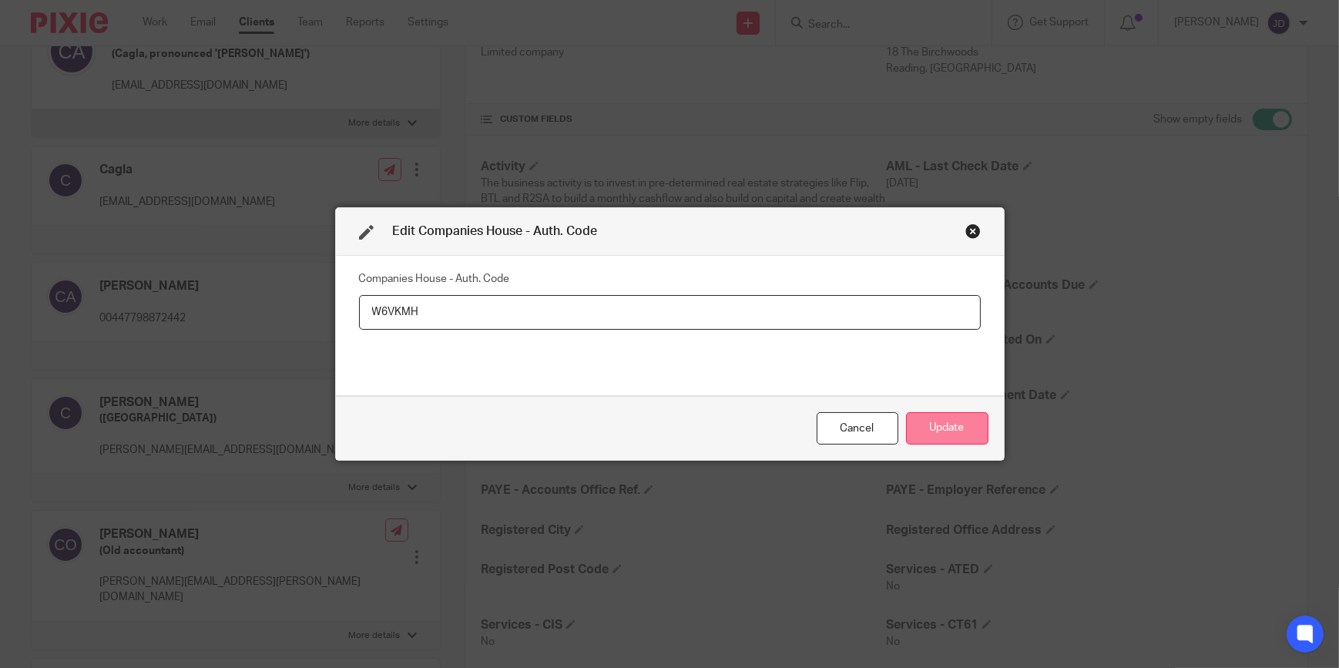
type input "W6VKMH"
click at [930, 431] on button "Update" at bounding box center [947, 428] width 82 height 33
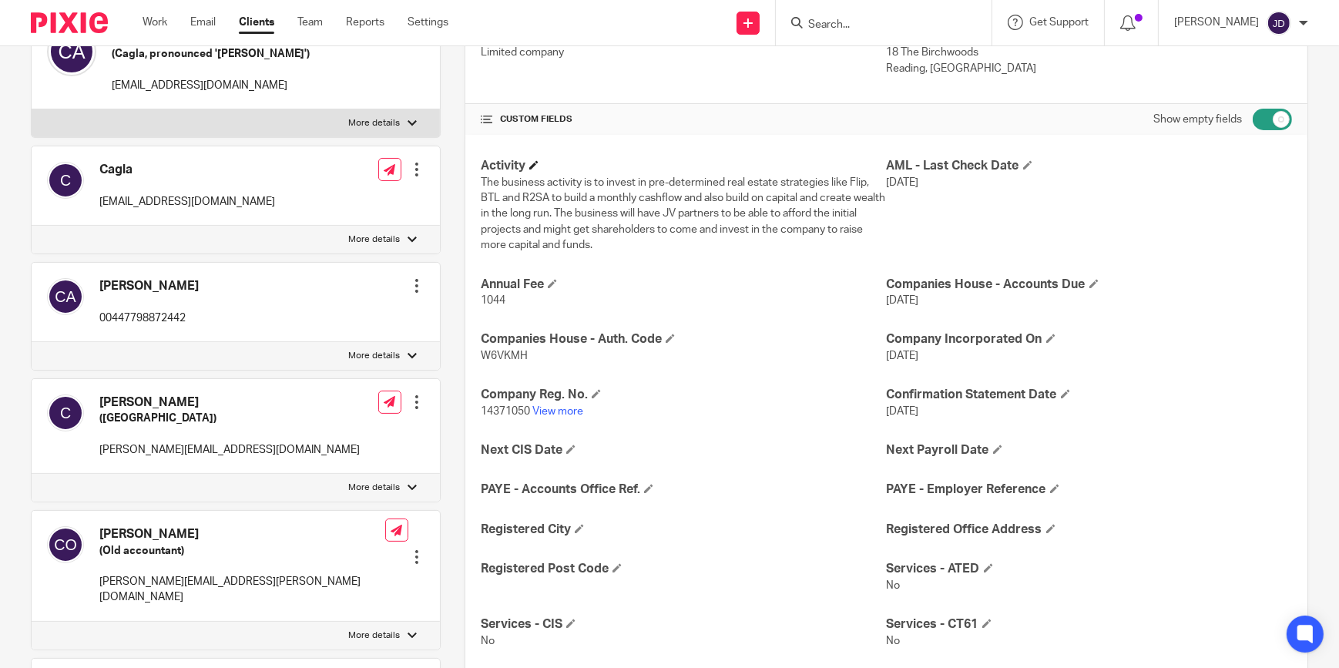
scroll to position [210, 0]
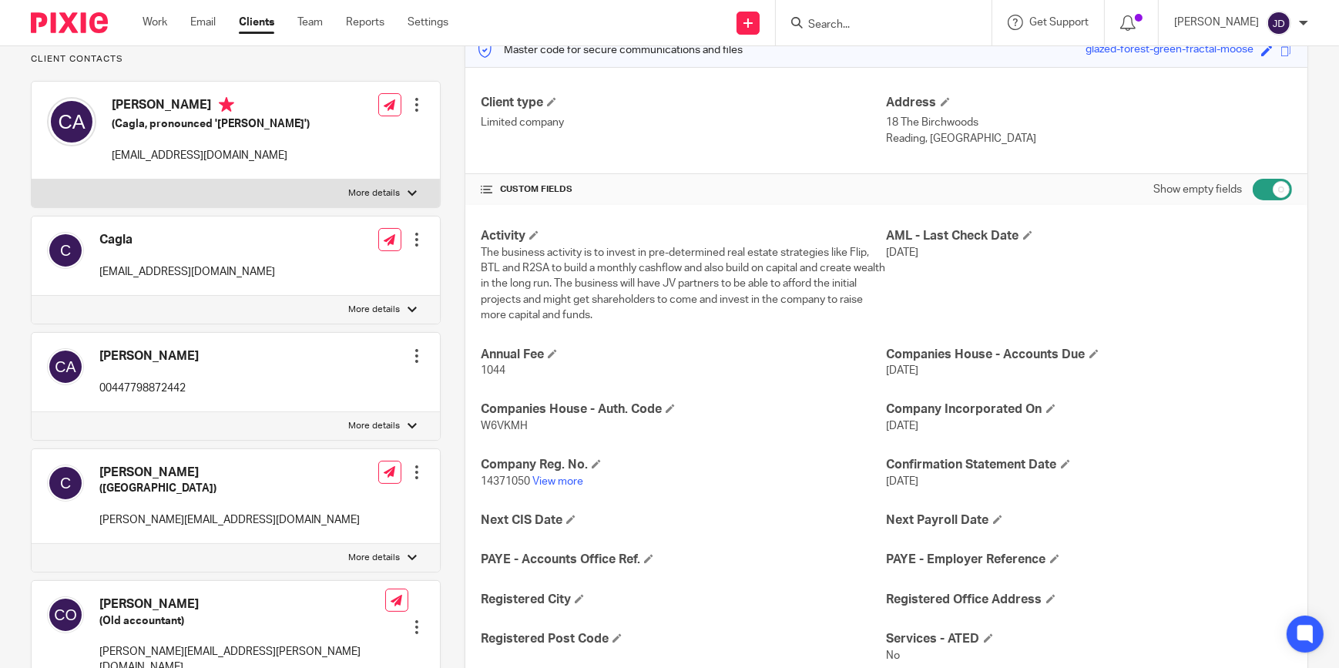
drag, startPoint x: 1247, startPoint y: 191, endPoint x: 967, endPoint y: 193, distance: 279.7
click at [1253, 190] on input "checkbox" at bounding box center [1272, 190] width 39 height 22
checkbox input "false"
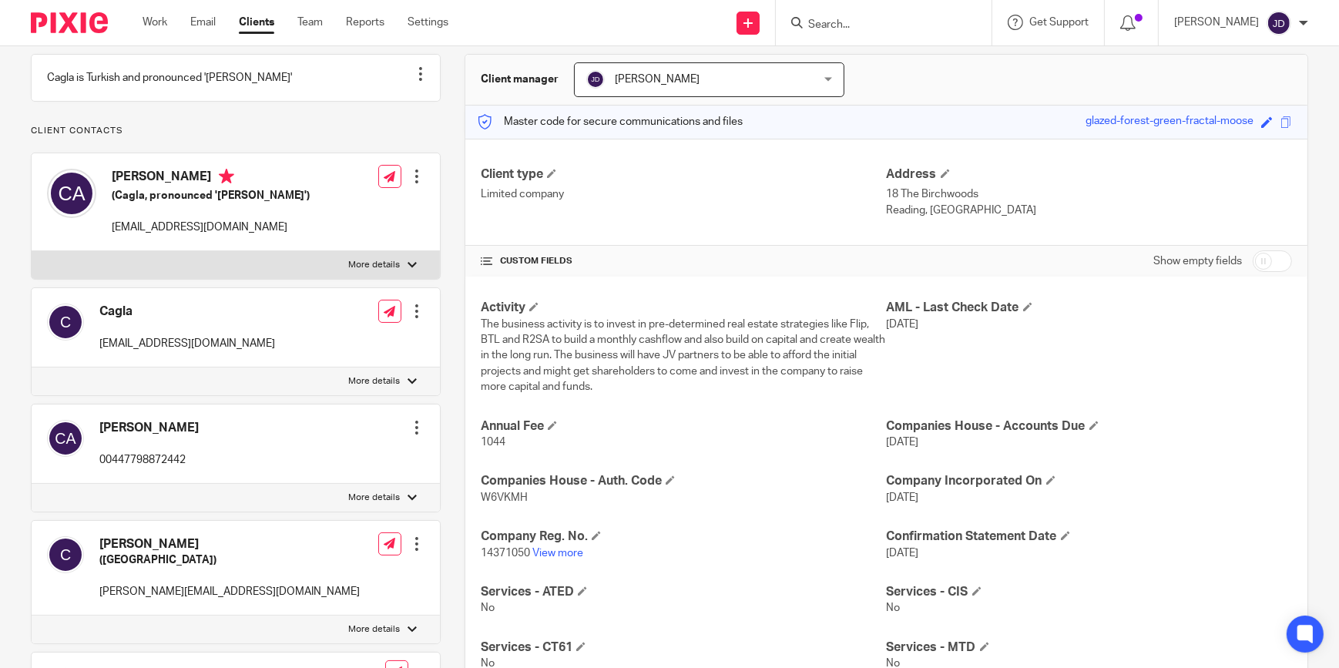
scroll to position [0, 0]
